Goal: Task Accomplishment & Management: Use online tool/utility

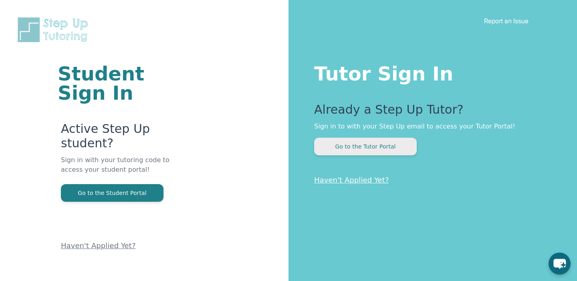
click at [395, 146] on button "Go to the Tutor Portal" at bounding box center [365, 147] width 103 height 18
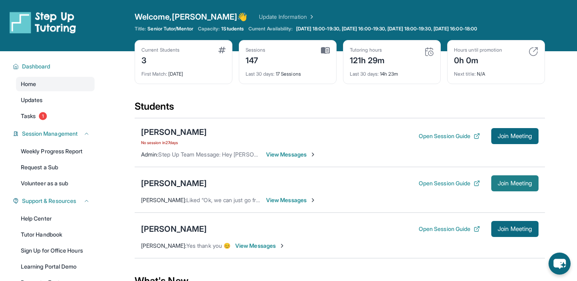
click at [523, 186] on span "Join Meeting" at bounding box center [514, 183] width 34 height 5
